Goal: Navigation & Orientation: Find specific page/section

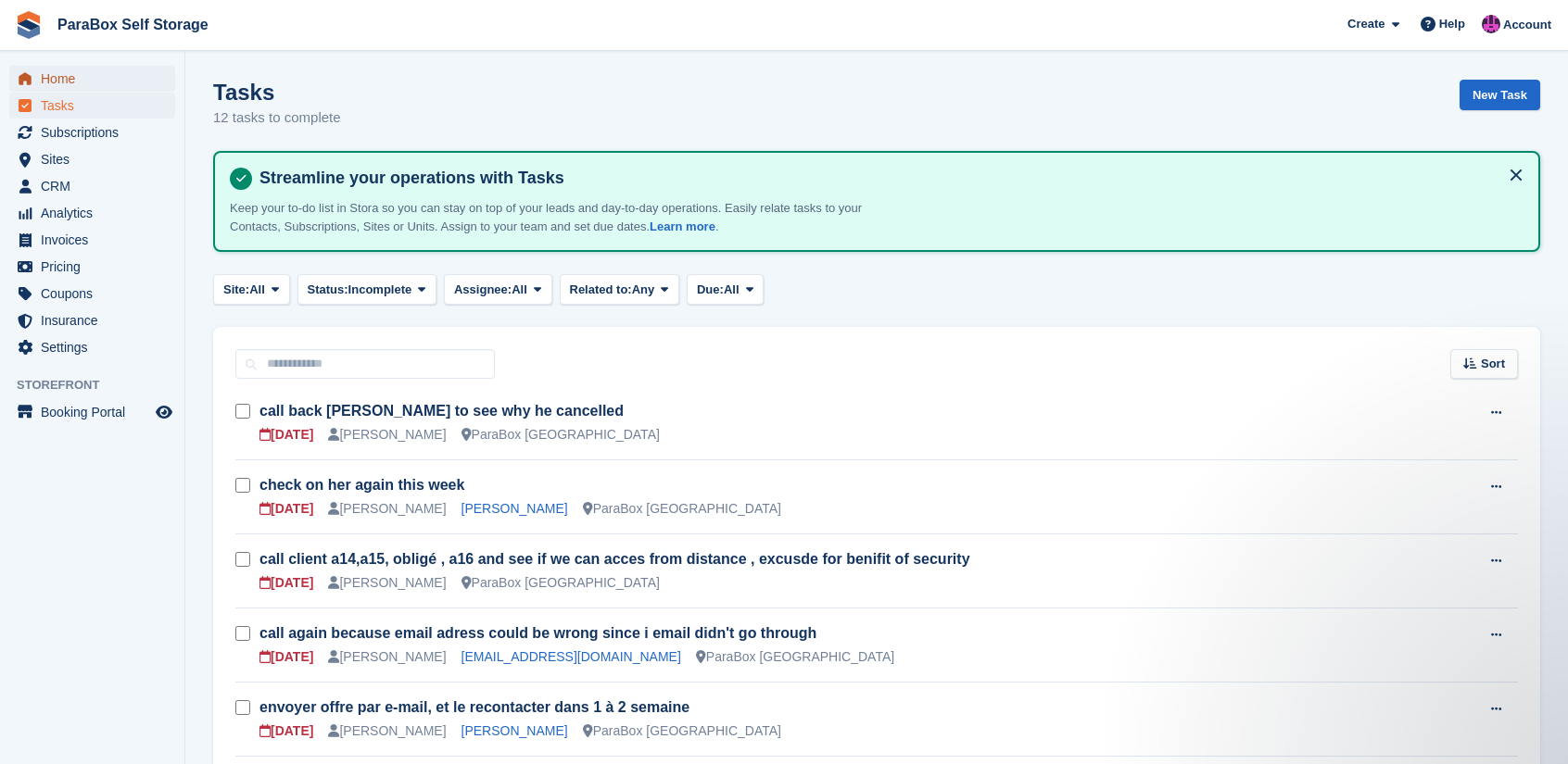
click at [74, 90] on span "Home" at bounding box center [97, 79] width 111 height 26
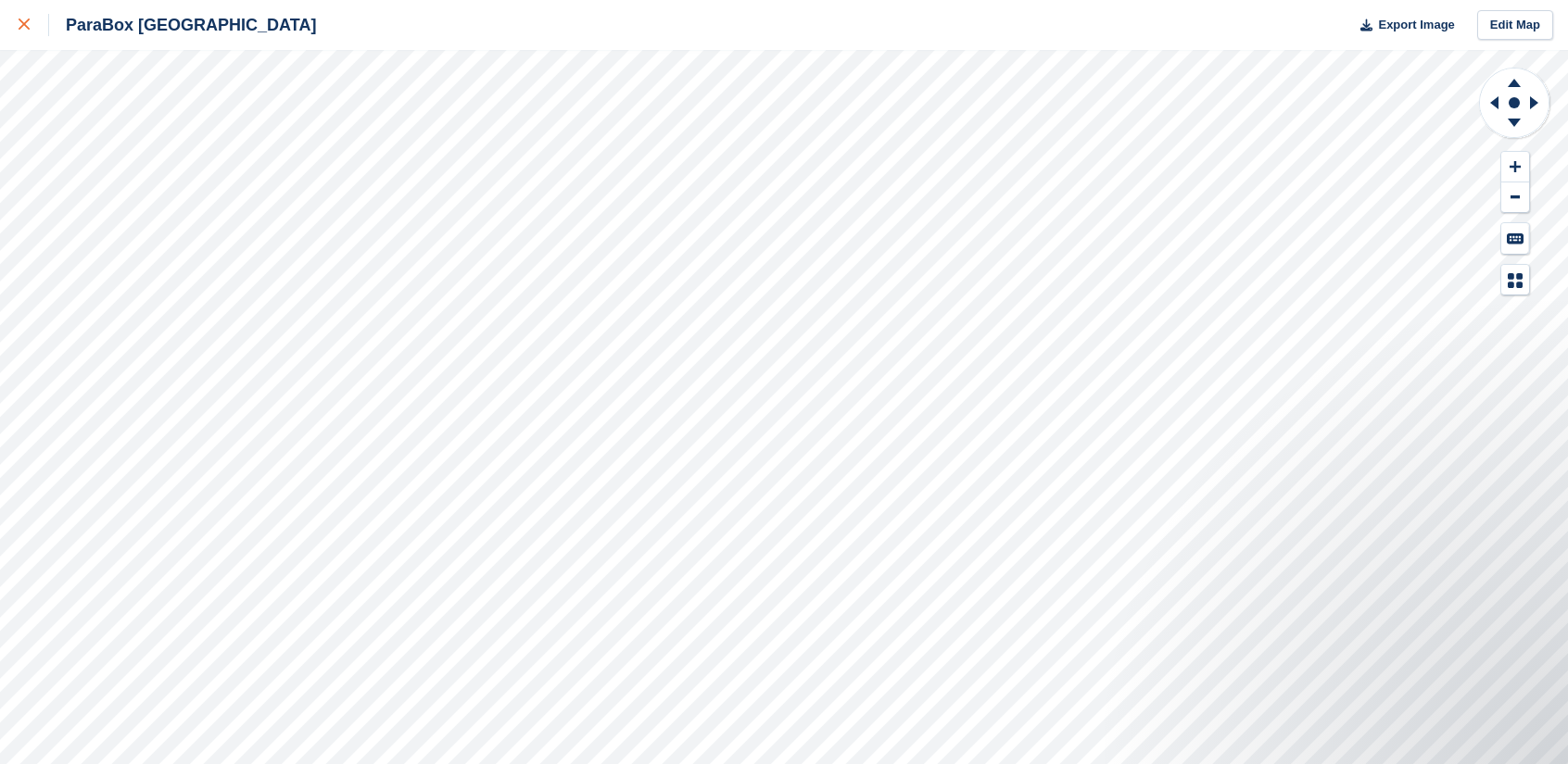
click at [31, 25] on div at bounding box center [34, 24] width 31 height 22
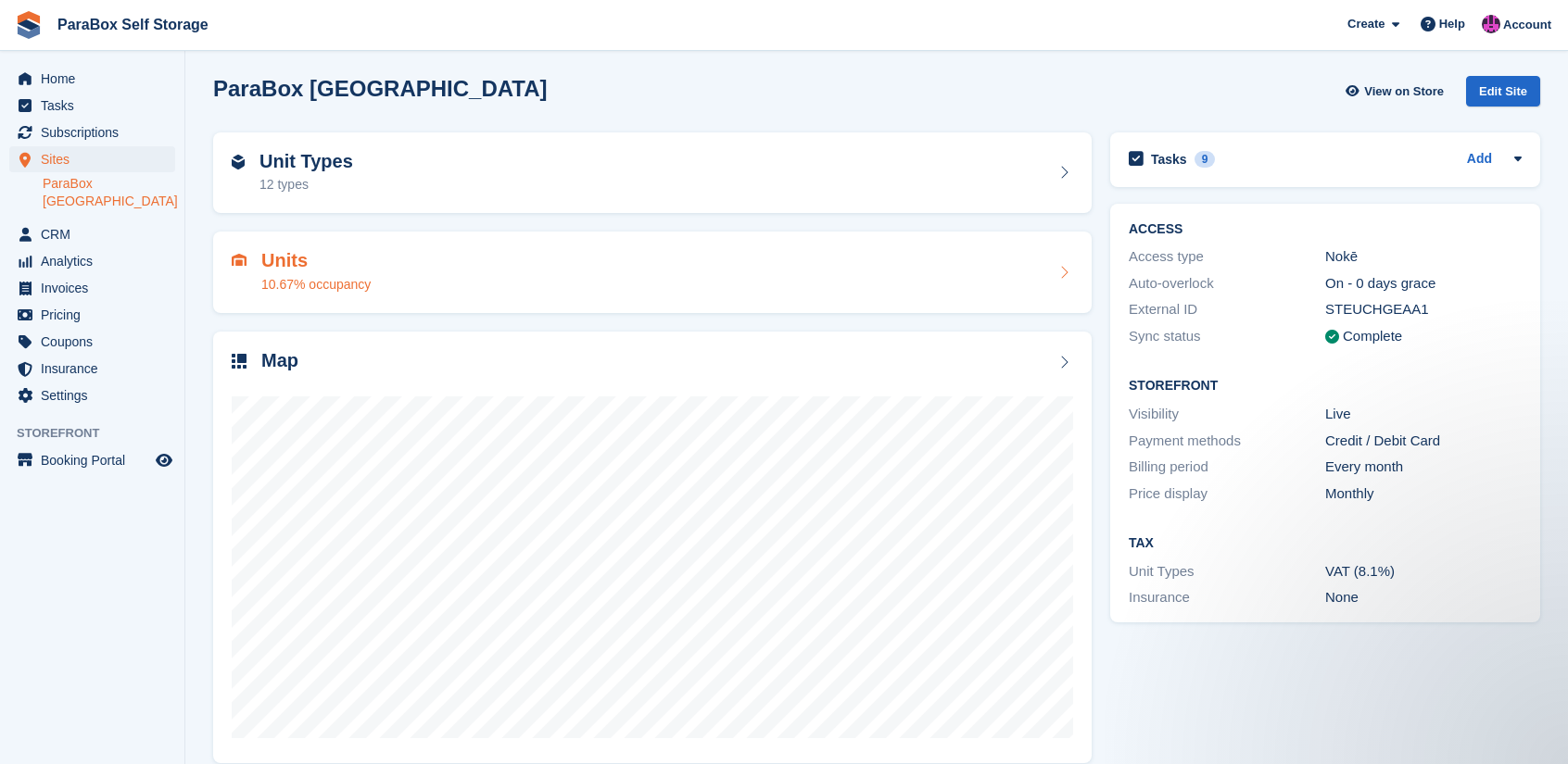
scroll to position [25, 0]
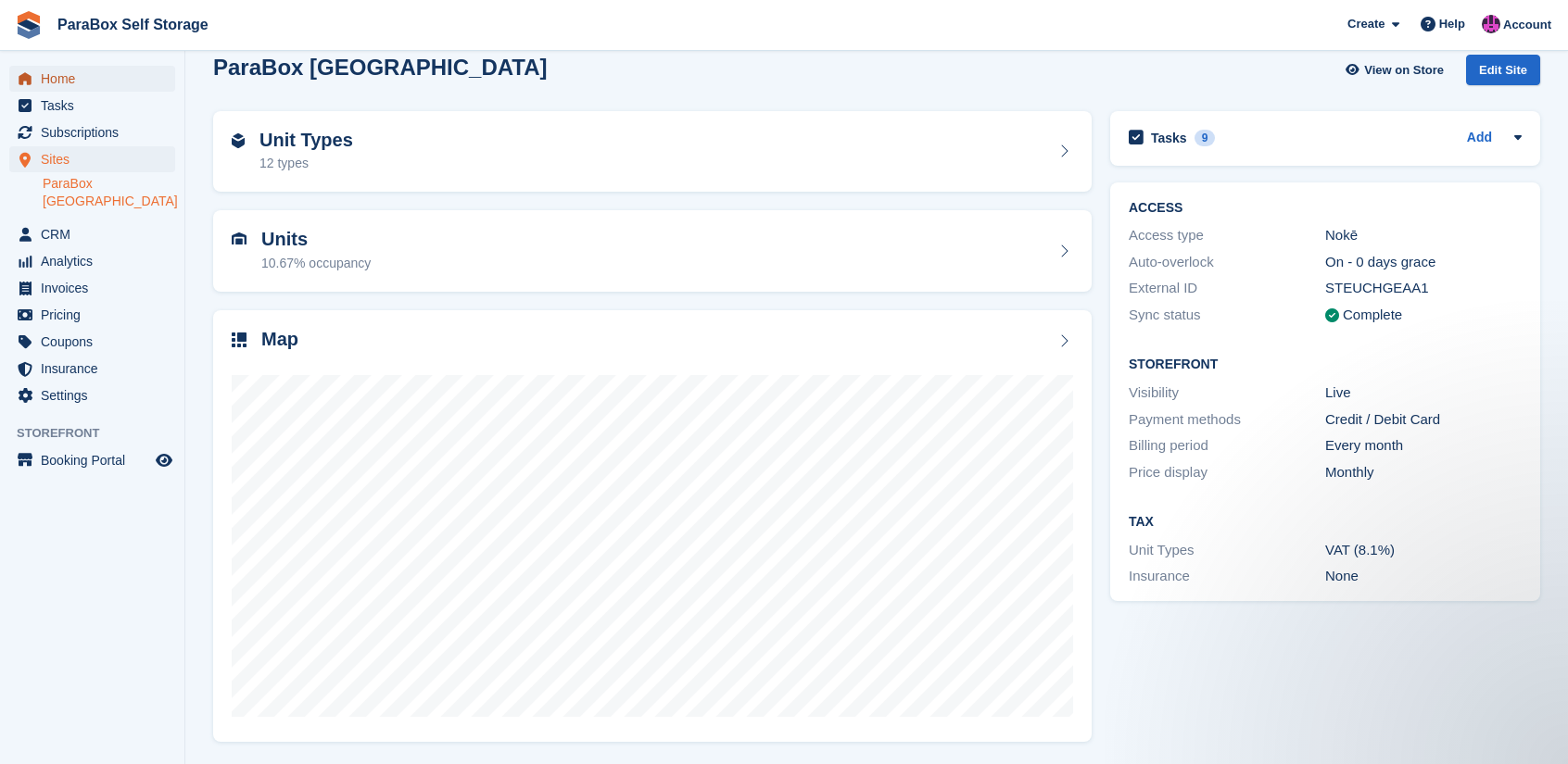
click at [74, 75] on span "Home" at bounding box center [97, 79] width 111 height 26
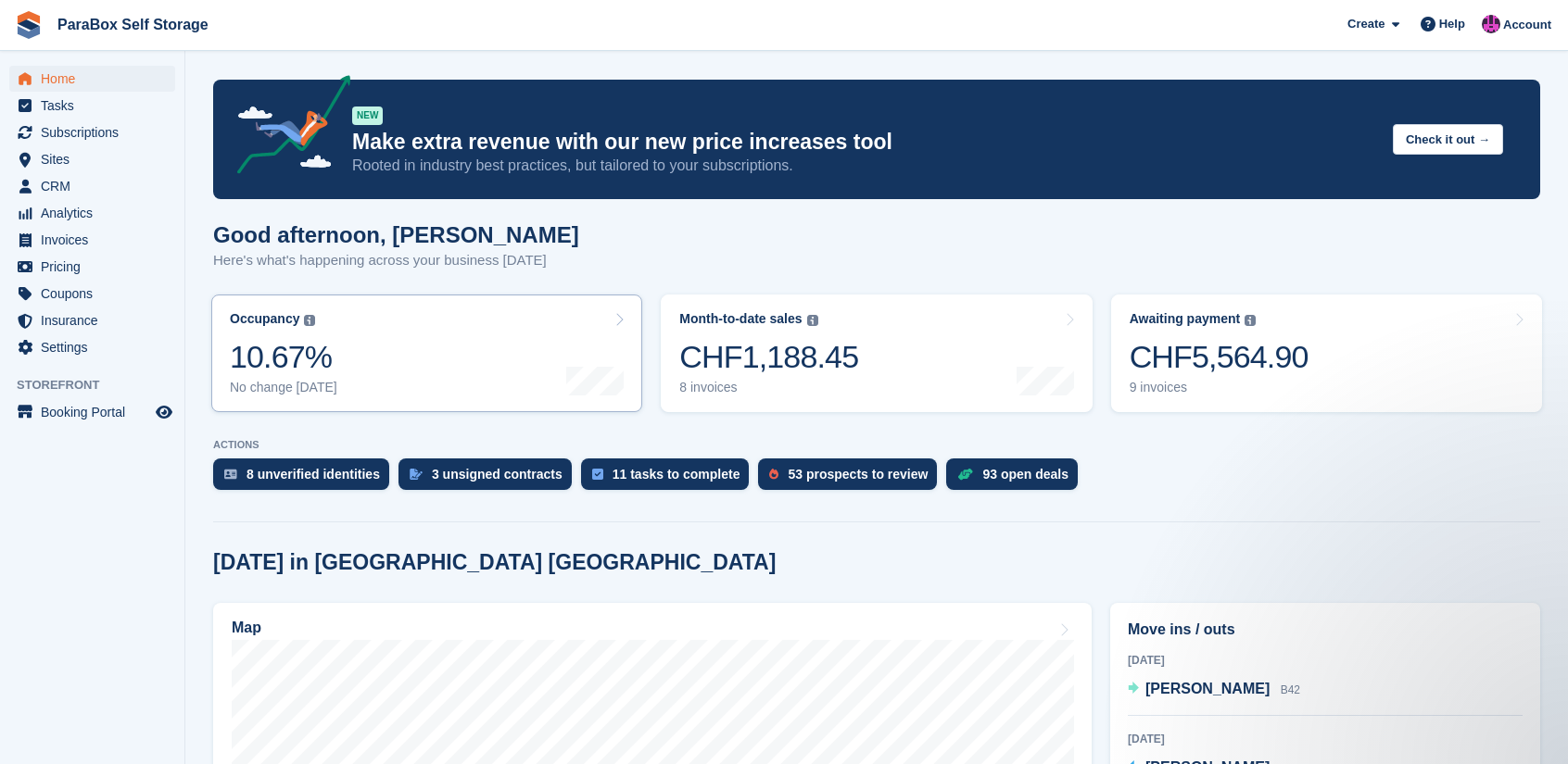
click at [510, 325] on link "Occupancy The percentage of all currently allocated units in terms of area. Inc…" at bounding box center [426, 353] width 431 height 118
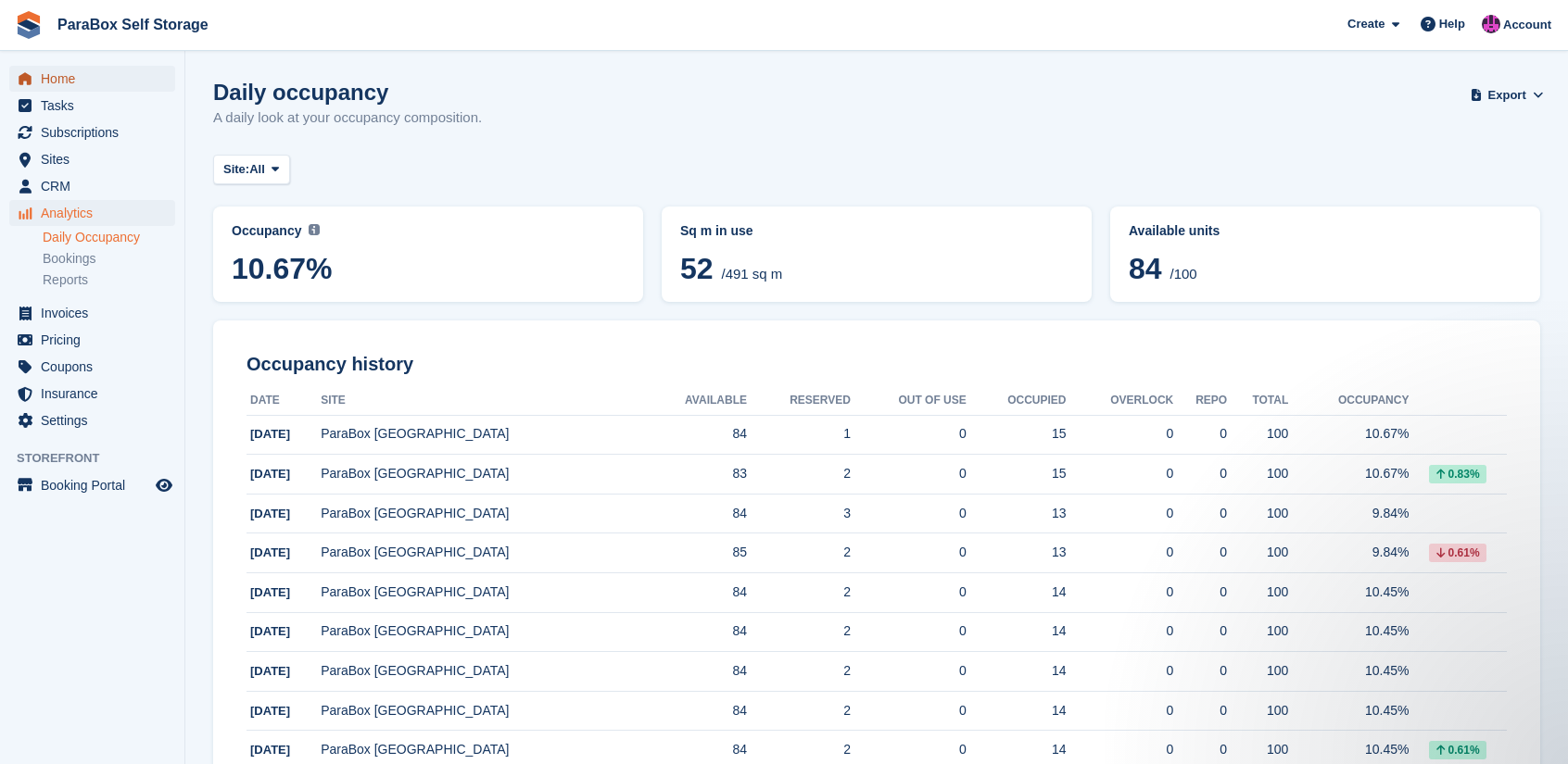
click at [79, 85] on span "Home" at bounding box center [97, 79] width 111 height 26
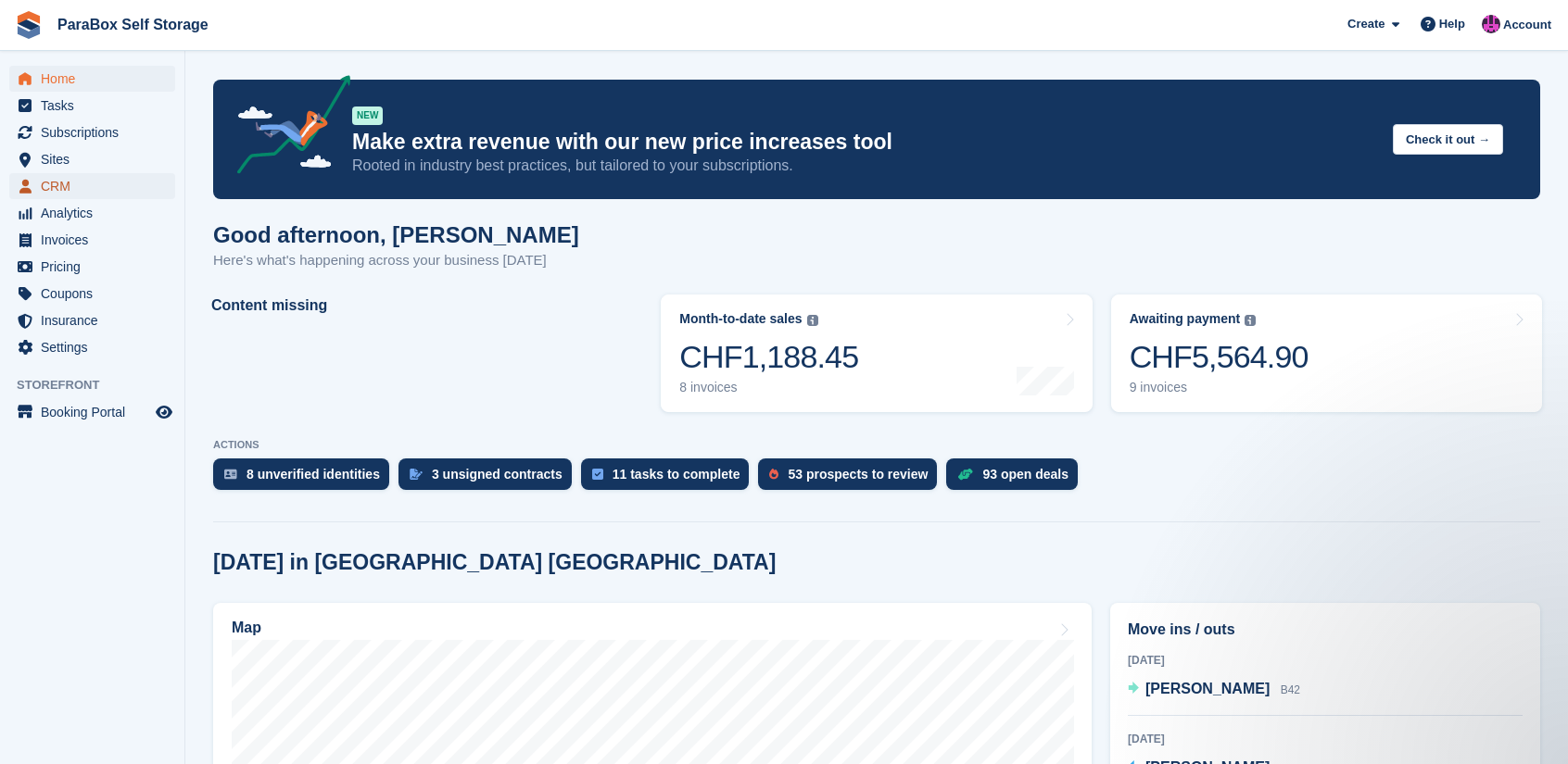
click at [46, 182] on span "CRM" at bounding box center [97, 186] width 111 height 26
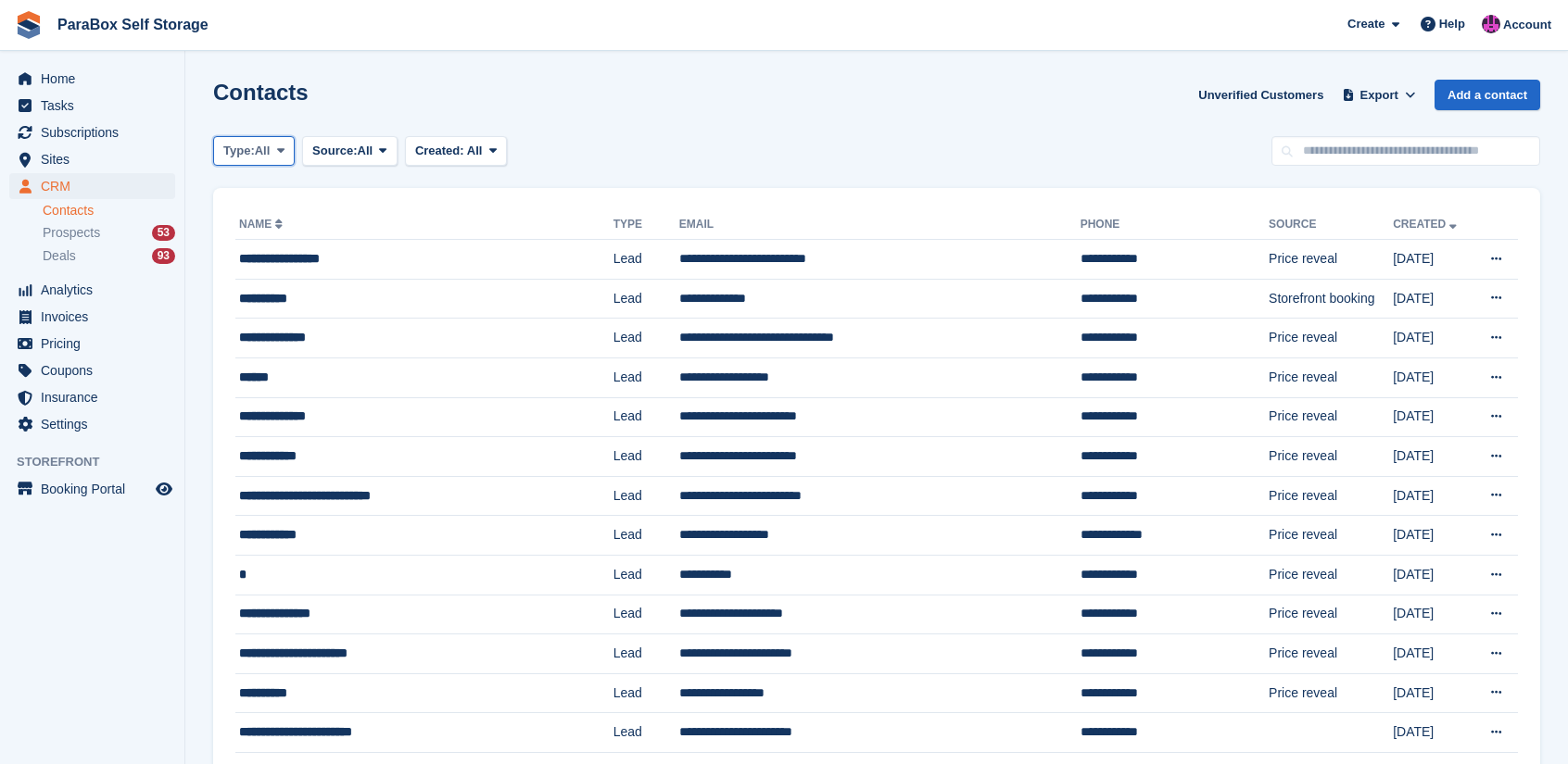
click at [250, 154] on span "Type:" at bounding box center [239, 150] width 32 height 18
click at [339, 148] on span "Source:" at bounding box center [335, 150] width 44 height 18
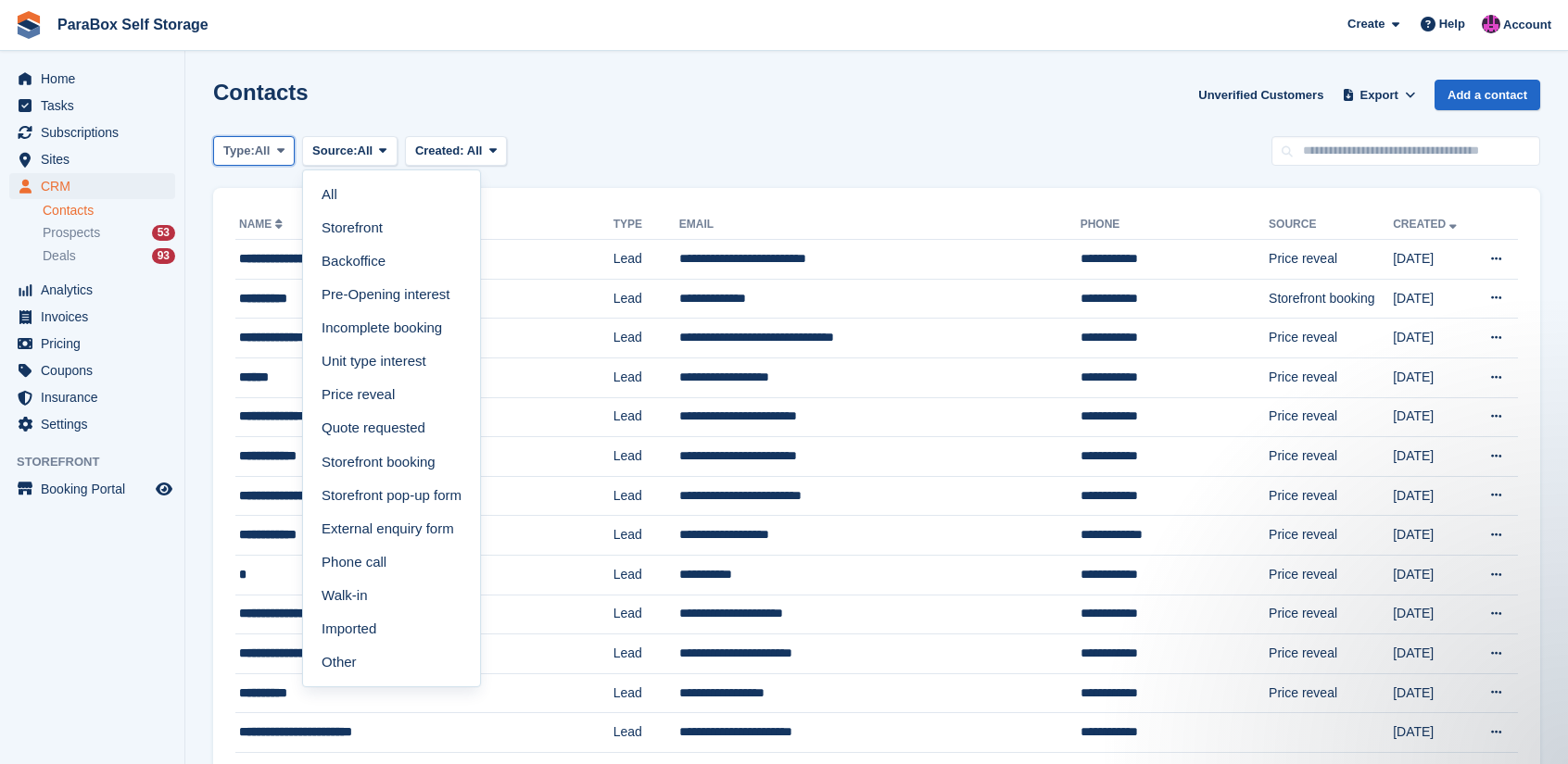
click at [274, 151] on button "Type: All" at bounding box center [253, 151] width 82 height 31
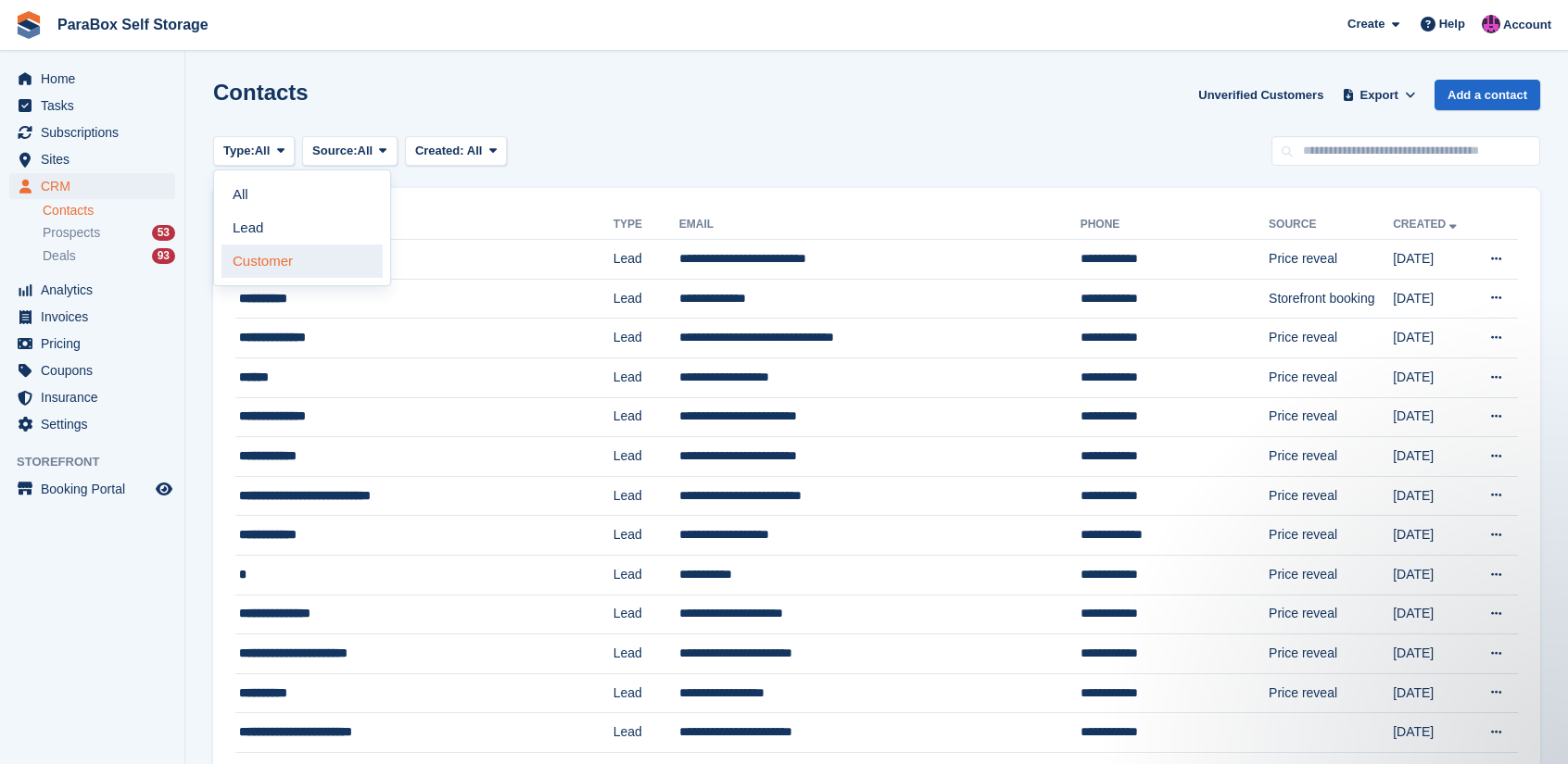
click at [314, 257] on link "Customer" at bounding box center [302, 261] width 161 height 34
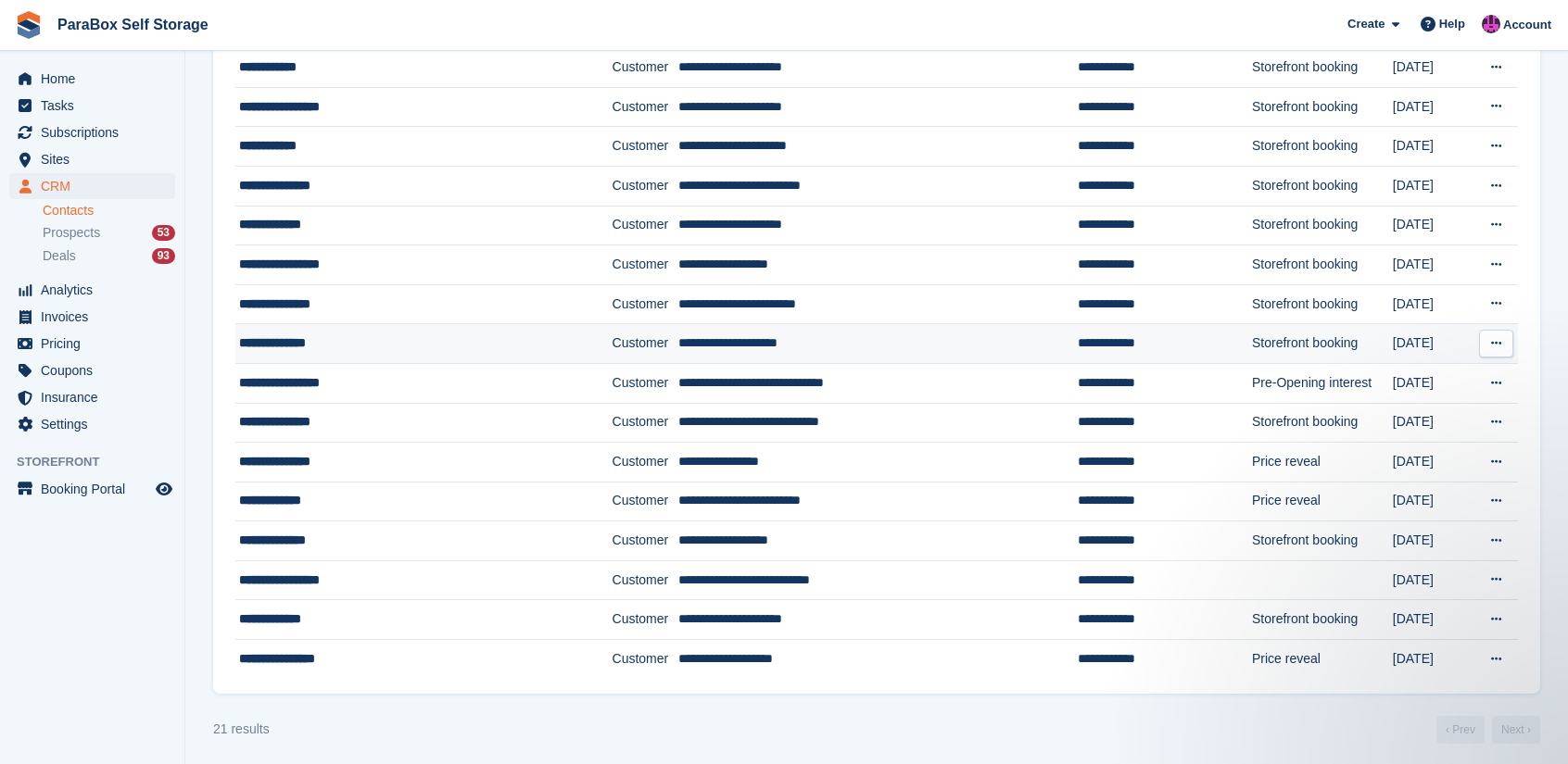
click at [395, 334] on div "**********" at bounding box center [397, 343] width 317 height 19
